Goal: Transaction & Acquisition: Download file/media

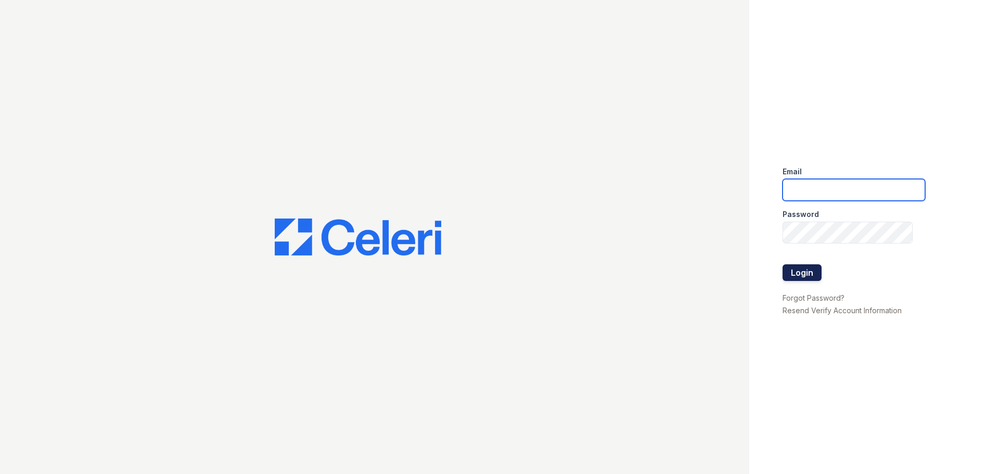
type input "[EMAIL_ADDRESS][DOMAIN_NAME]"
click at [803, 275] on button "Login" at bounding box center [802, 272] width 39 height 17
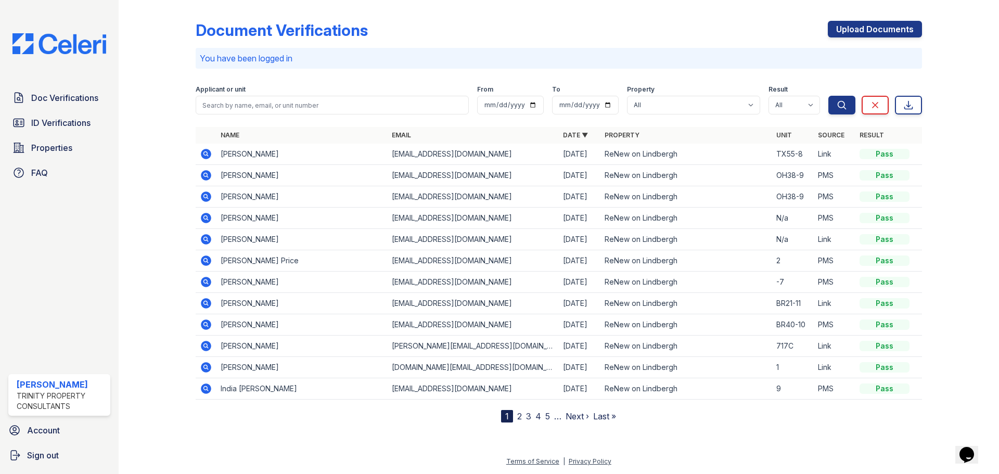
click at [233, 155] on td "Ashish Parihar" at bounding box center [301, 154] width 171 height 21
click at [893, 155] on div "Pass" at bounding box center [885, 154] width 50 height 10
click at [883, 154] on div "Pass" at bounding box center [885, 154] width 50 height 10
click at [812, 155] on td "TX55-8" at bounding box center [793, 154] width 42 height 21
click at [769, 155] on td "ReNew on Lindbergh" at bounding box center [686, 154] width 171 height 21
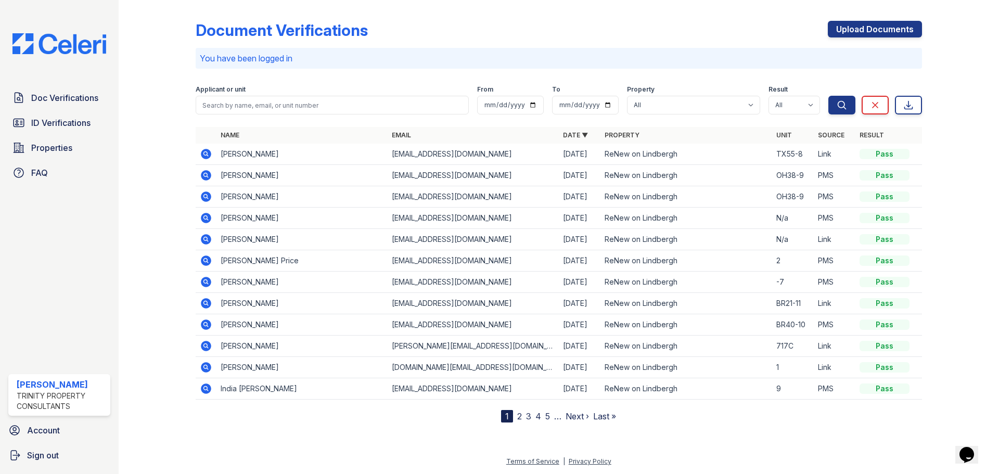
click at [206, 155] on icon at bounding box center [206, 154] width 12 height 12
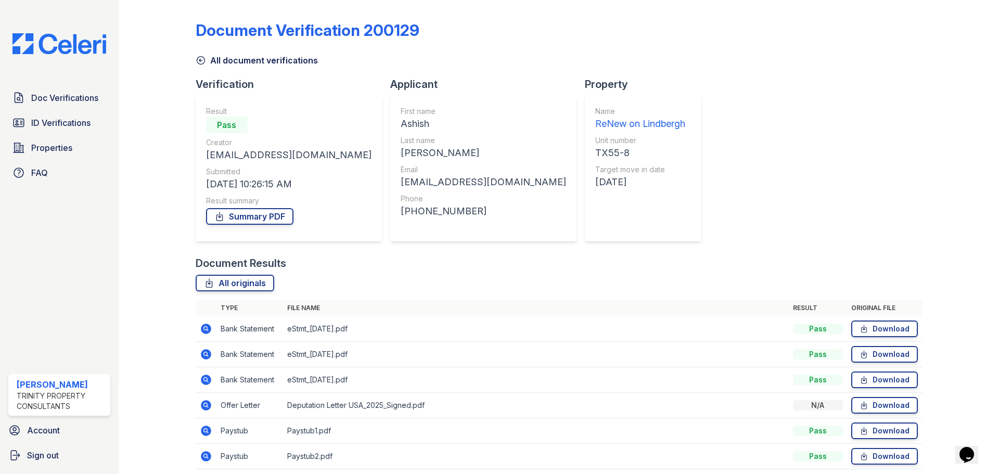
scroll to position [41, 0]
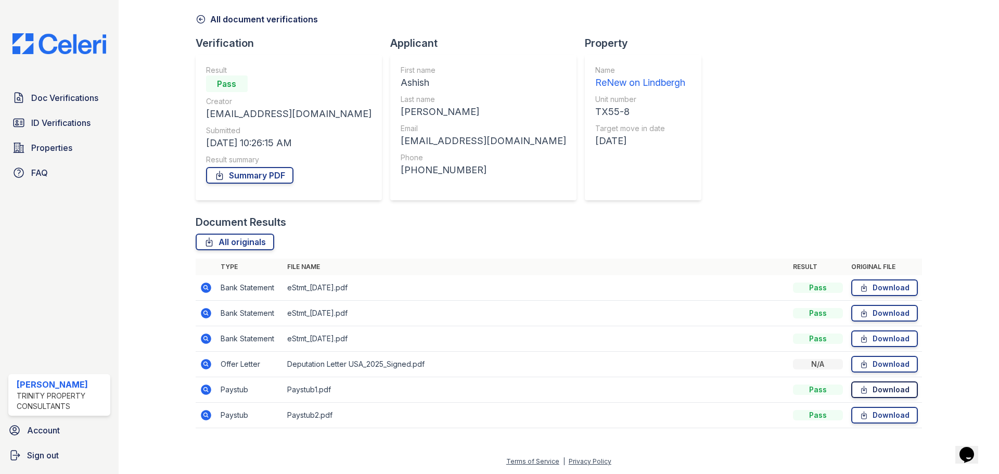
click at [890, 387] on link "Download" at bounding box center [884, 389] width 67 height 17
click at [886, 411] on link "Download" at bounding box center [884, 415] width 67 height 17
click at [883, 290] on link "Download" at bounding box center [884, 287] width 67 height 17
drag, startPoint x: 868, startPoint y: 312, endPoint x: 869, endPoint y: 318, distance: 6.3
click at [868, 312] on link "Download" at bounding box center [884, 313] width 67 height 17
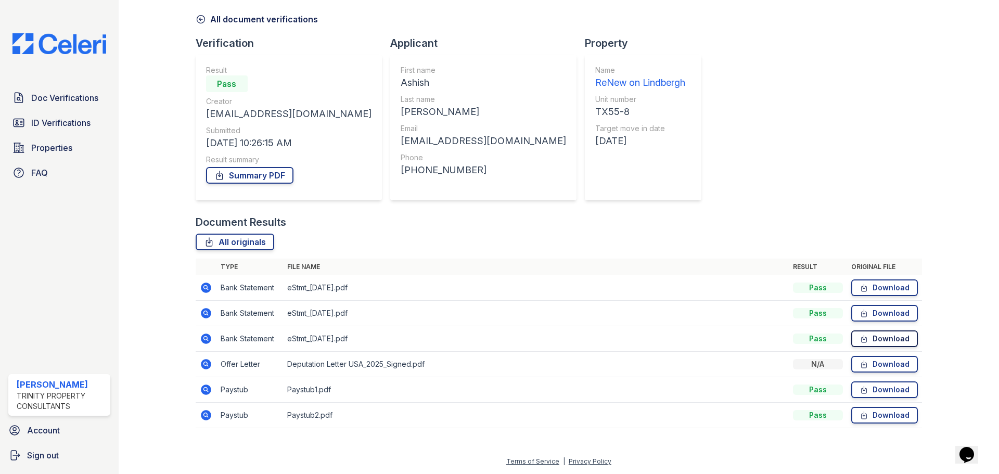
click at [870, 344] on link "Download" at bounding box center [884, 338] width 67 height 17
